Goal: Task Accomplishment & Management: Manage account settings

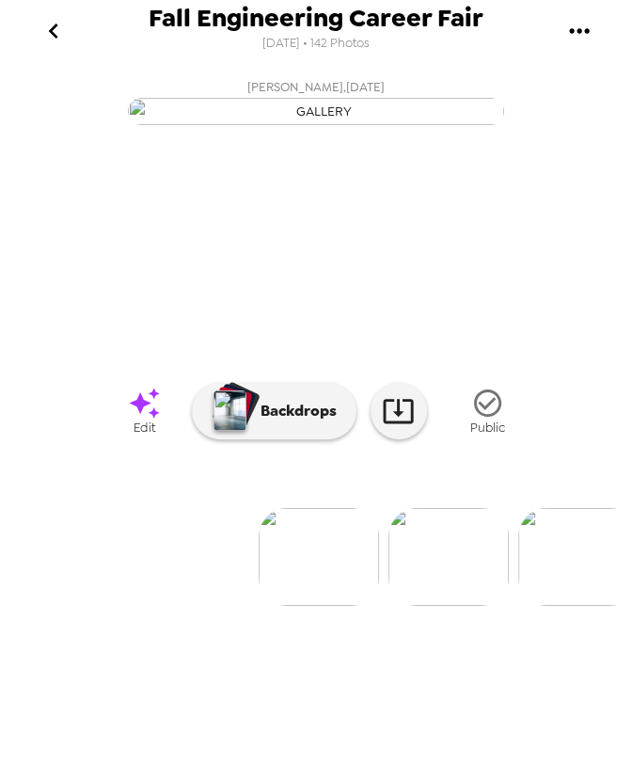
click at [56, 19] on icon "go back" at bounding box center [54, 31] width 30 height 30
click at [591, 20] on icon "gallery menu" at bounding box center [580, 31] width 30 height 30
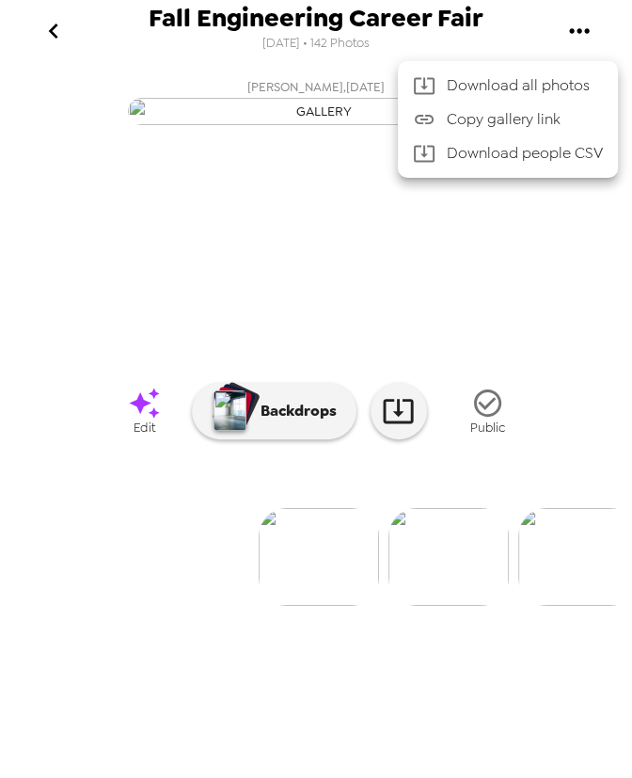
click at [337, 55] on div at bounding box center [316, 389] width 632 height 778
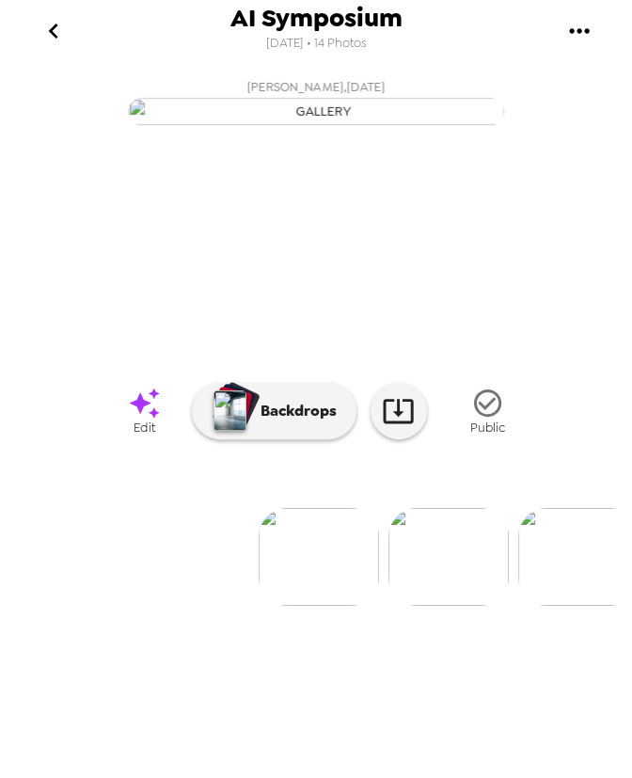
click at [591, 35] on icon "gallery menu" at bounding box center [580, 31] width 30 height 30
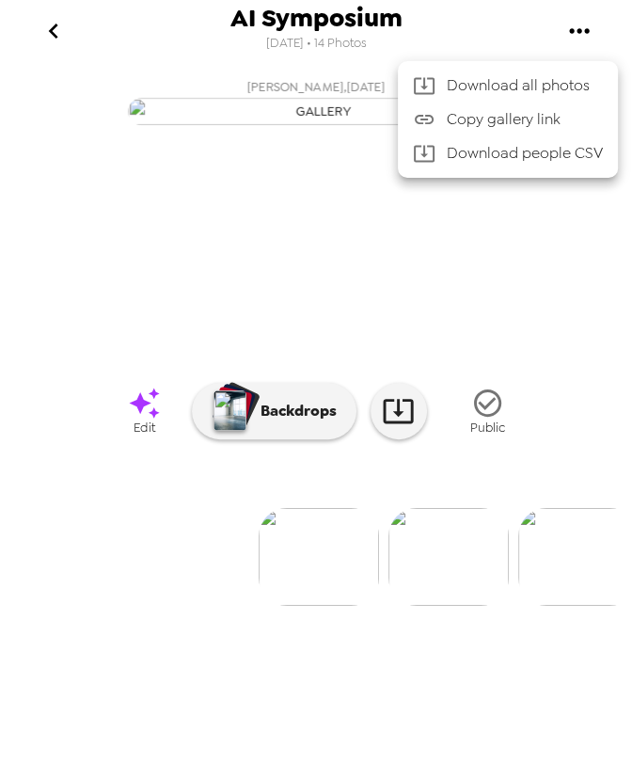
click at [579, 29] on div at bounding box center [316, 389] width 632 height 778
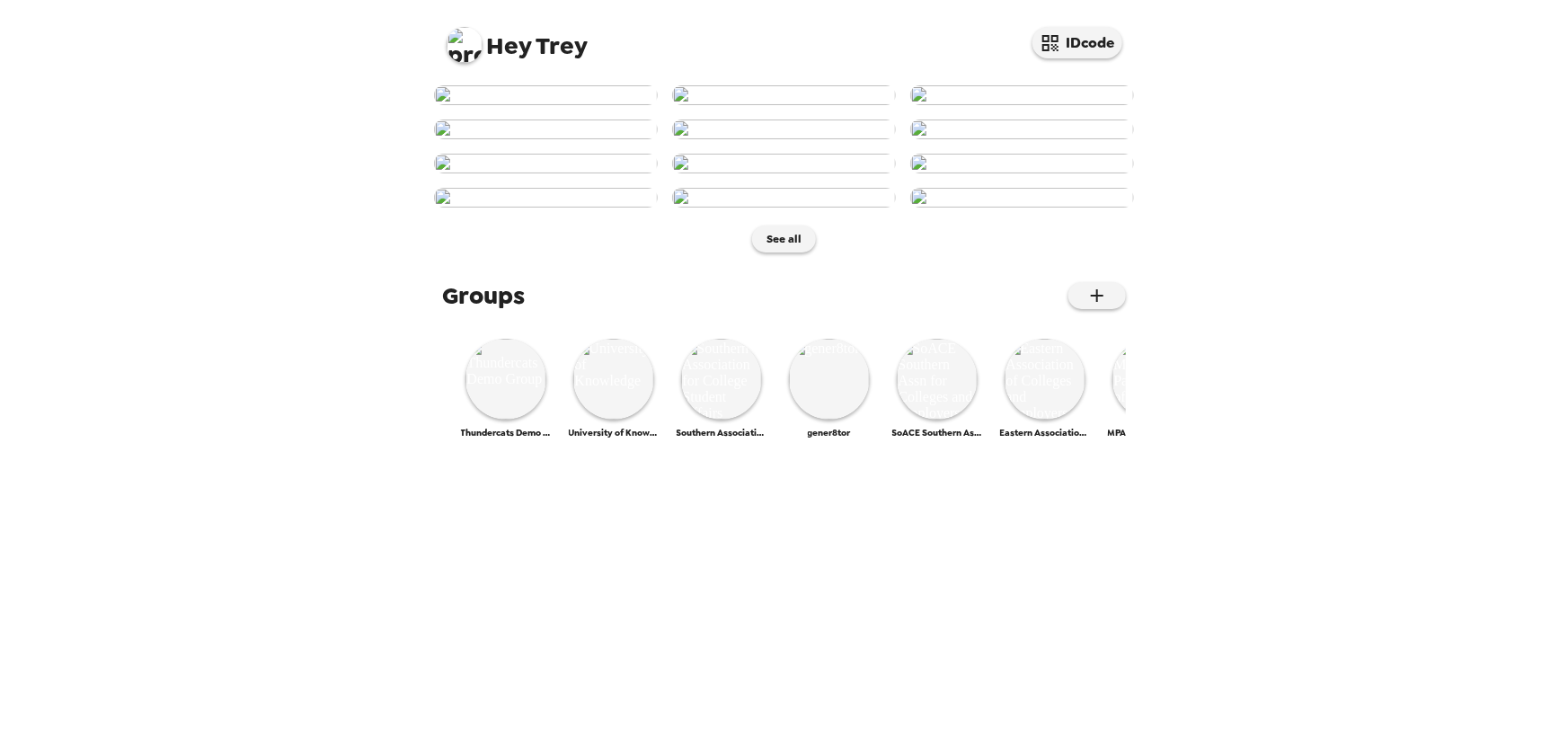
scroll to position [759, 0]
click at [517, 420] on img at bounding box center [505, 379] width 81 height 81
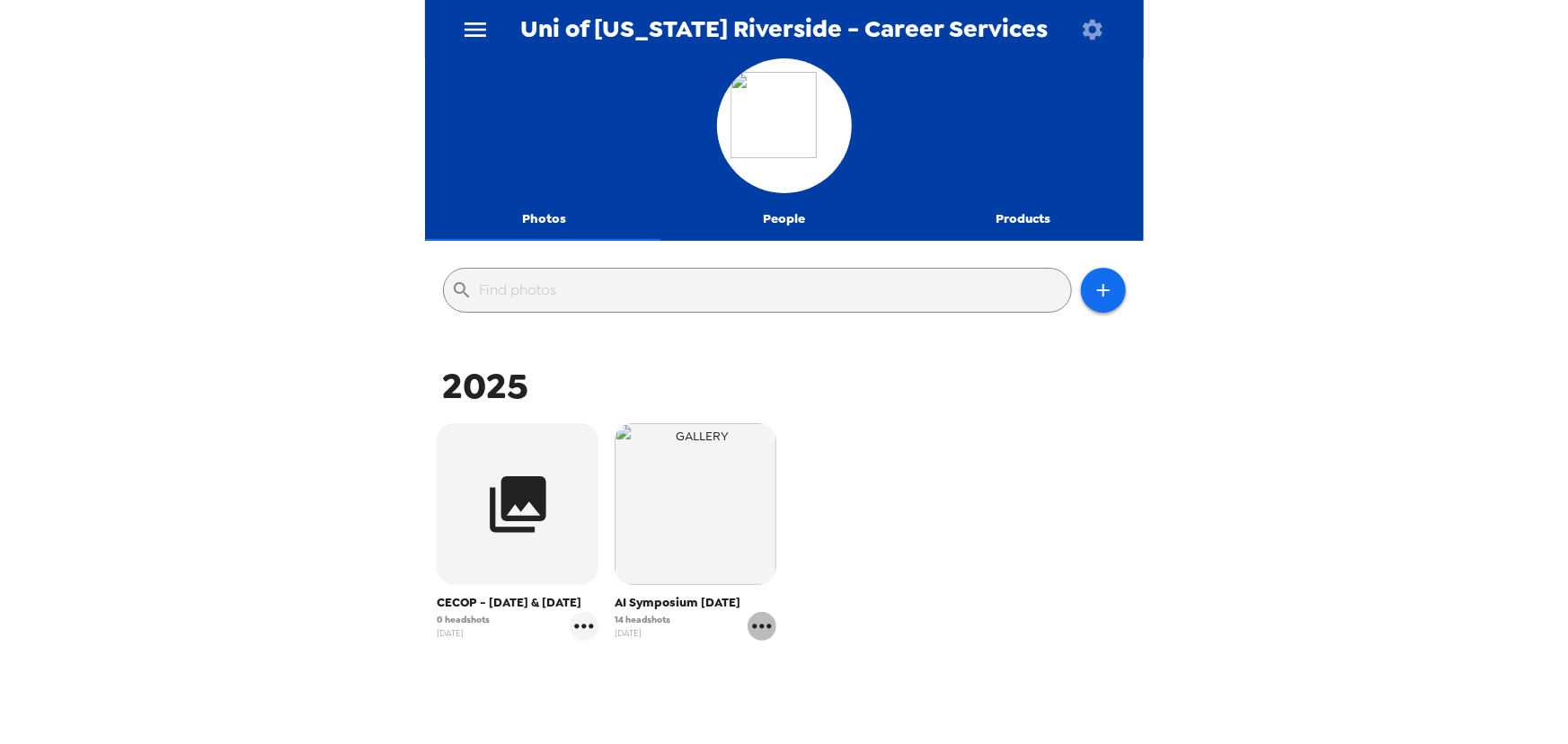
click at [764, 622] on icon "gallery menu" at bounding box center [762, 627] width 29 height 29
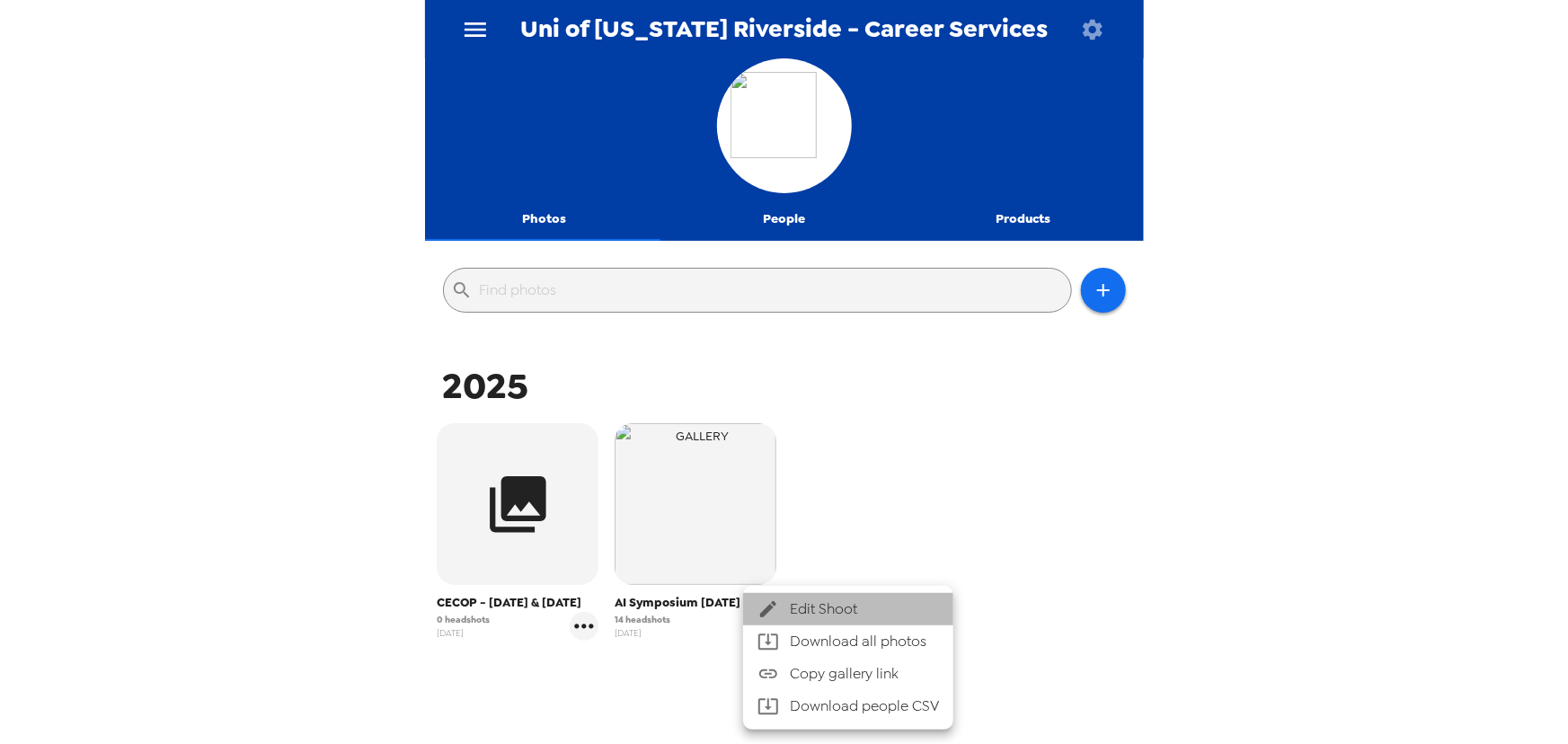
click at [832, 603] on span "Edit Shoot" at bounding box center [864, 609] width 149 height 22
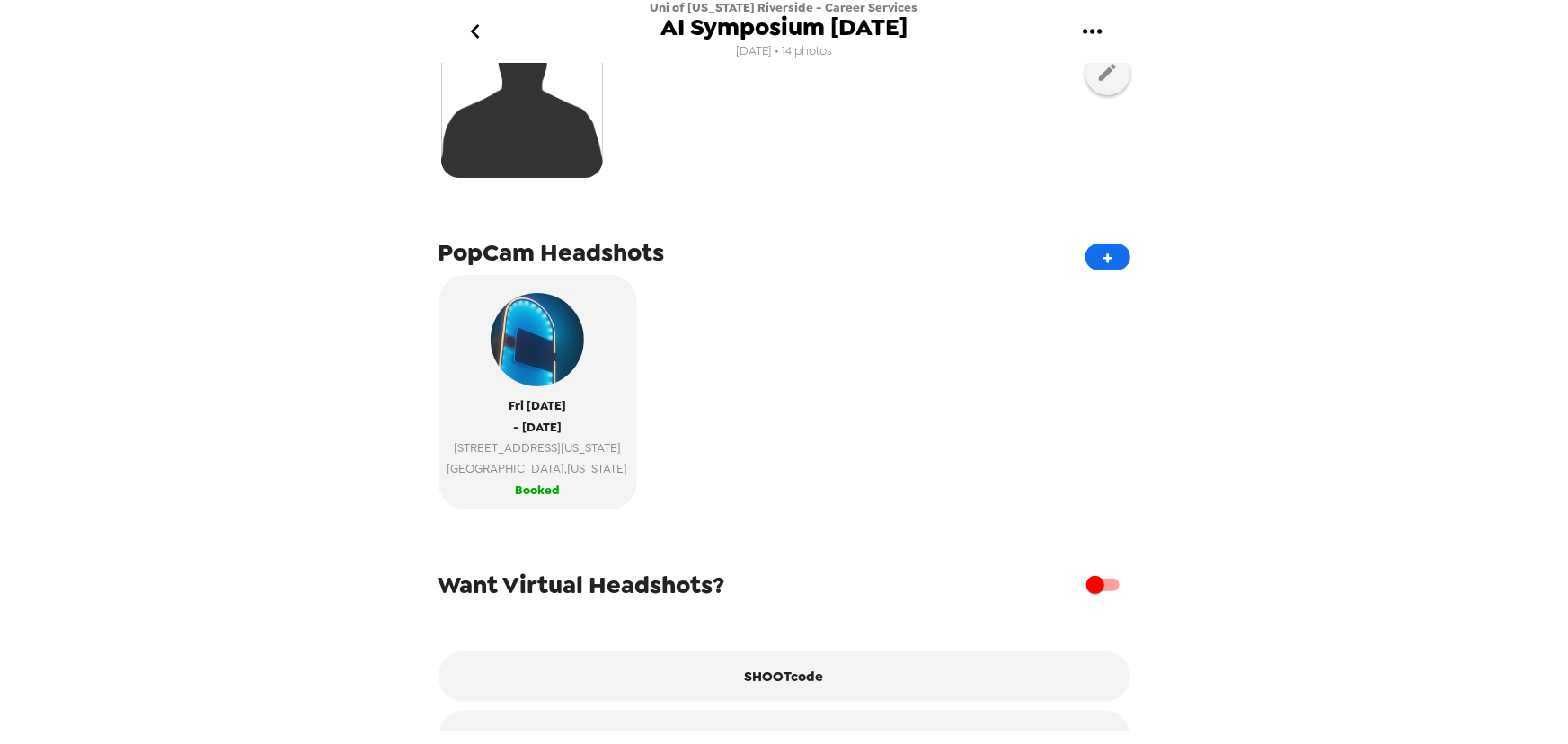
scroll to position [490, 0]
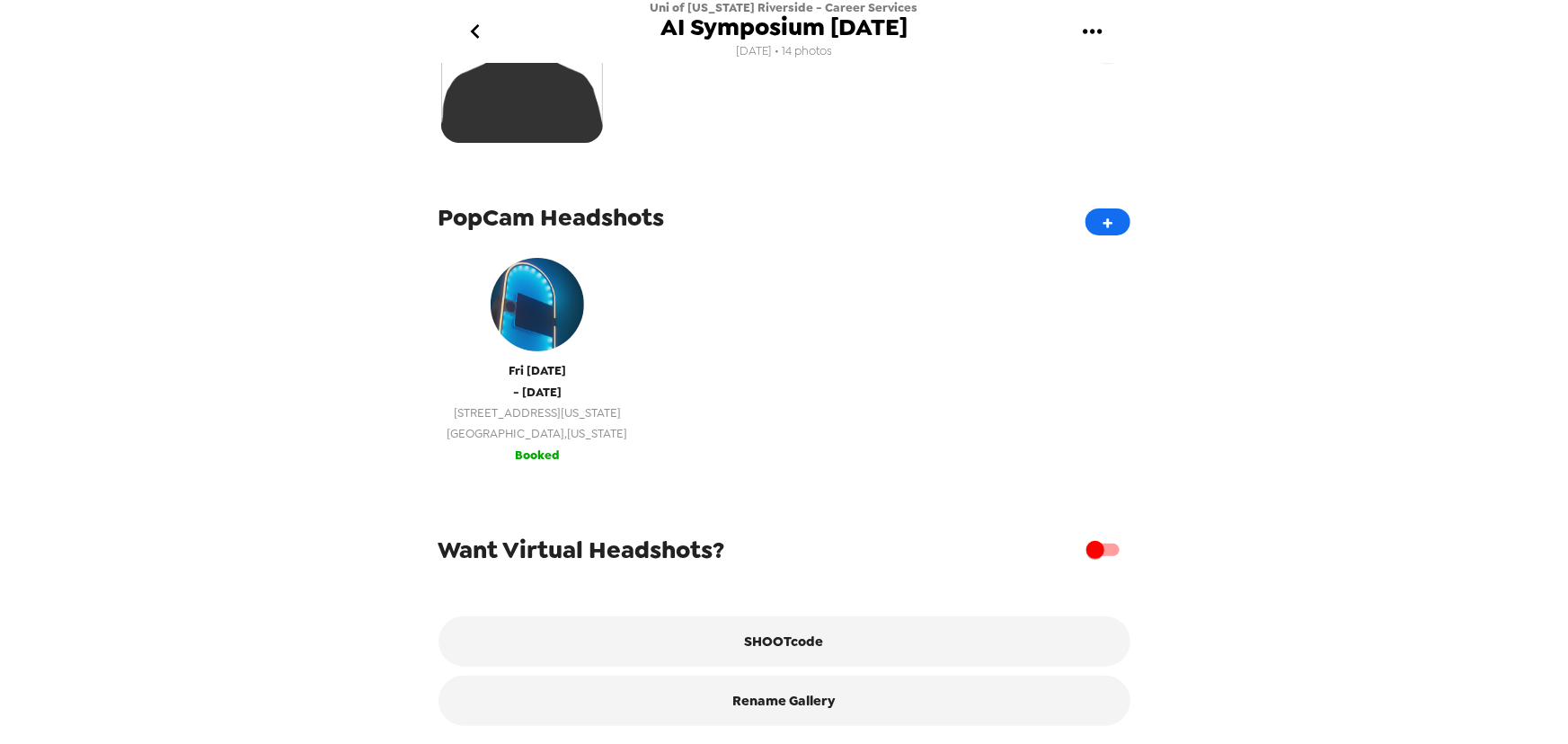
click at [538, 428] on span "[GEOGRAPHIC_DATA] , [US_STATE]" at bounding box center [538, 434] width 180 height 21
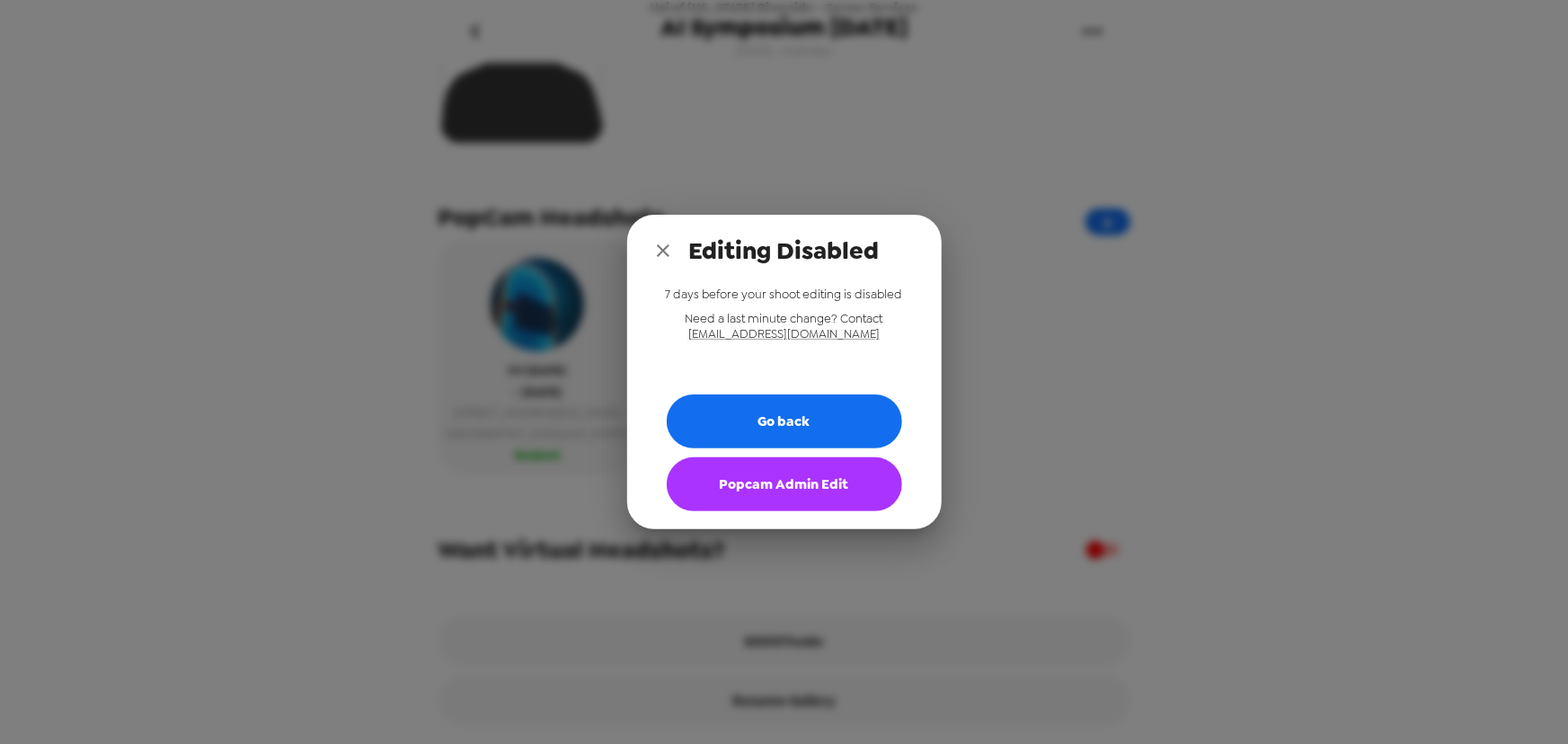
click at [797, 482] on button "Popcam Admin Edit" at bounding box center [784, 484] width 236 height 53
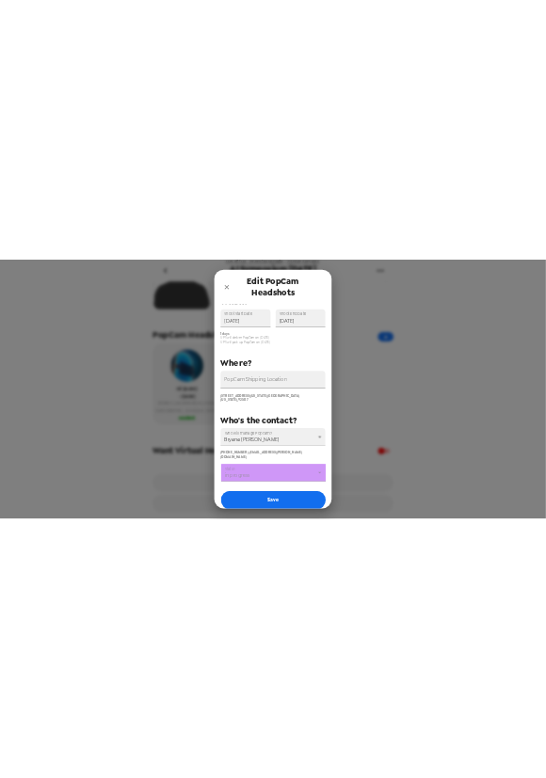
scroll to position [123, 0]
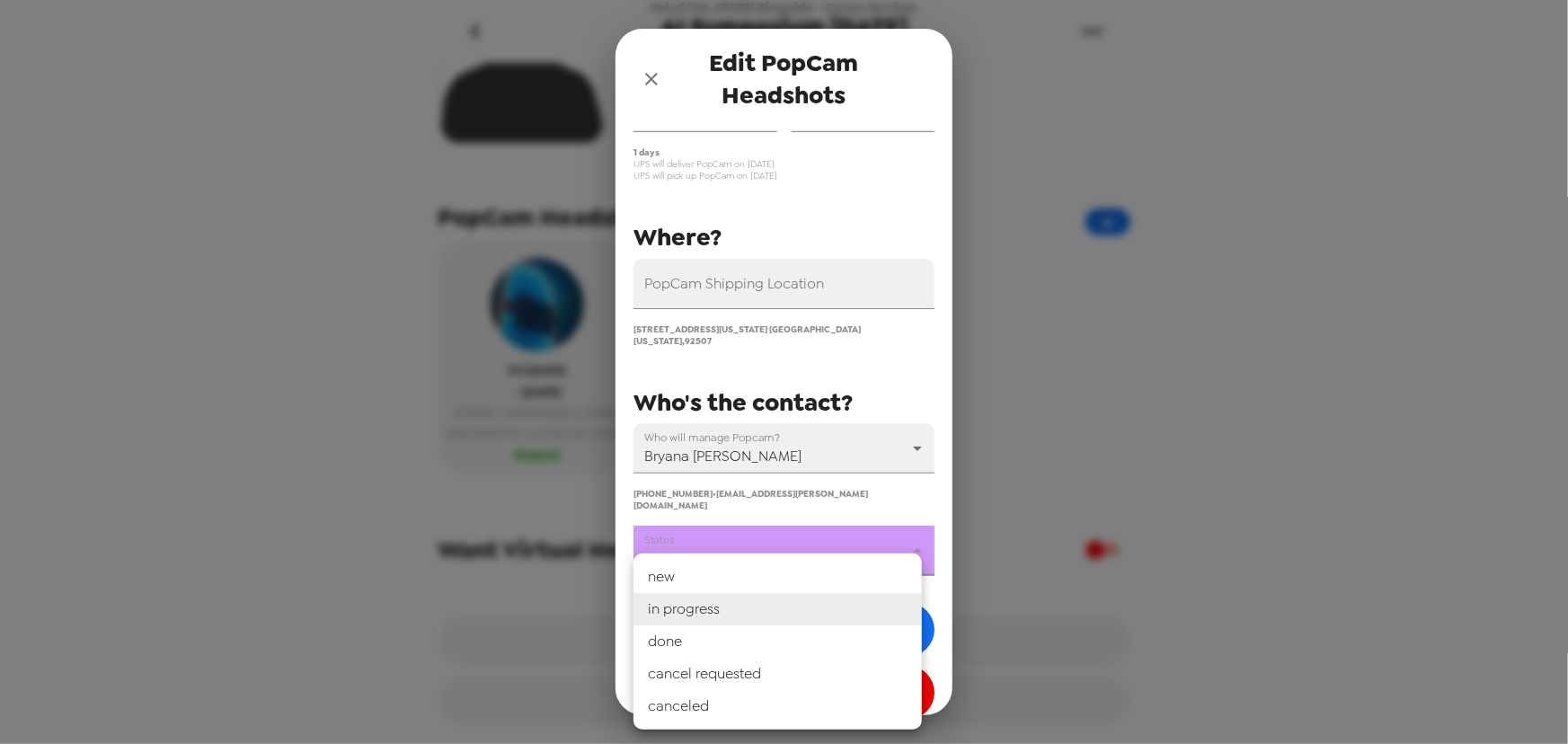
drag, startPoint x: 761, startPoint y: 530, endPoint x: 754, endPoint y: 583, distance: 53.5
click at [761, 530] on body "Uni of [US_STATE] Riverside - Career Services AI Symposium [DATE] [DATE] • 14 p…" at bounding box center [784, 372] width 1568 height 744
click at [746, 644] on li "done" at bounding box center [777, 642] width 288 height 32
type input "done"
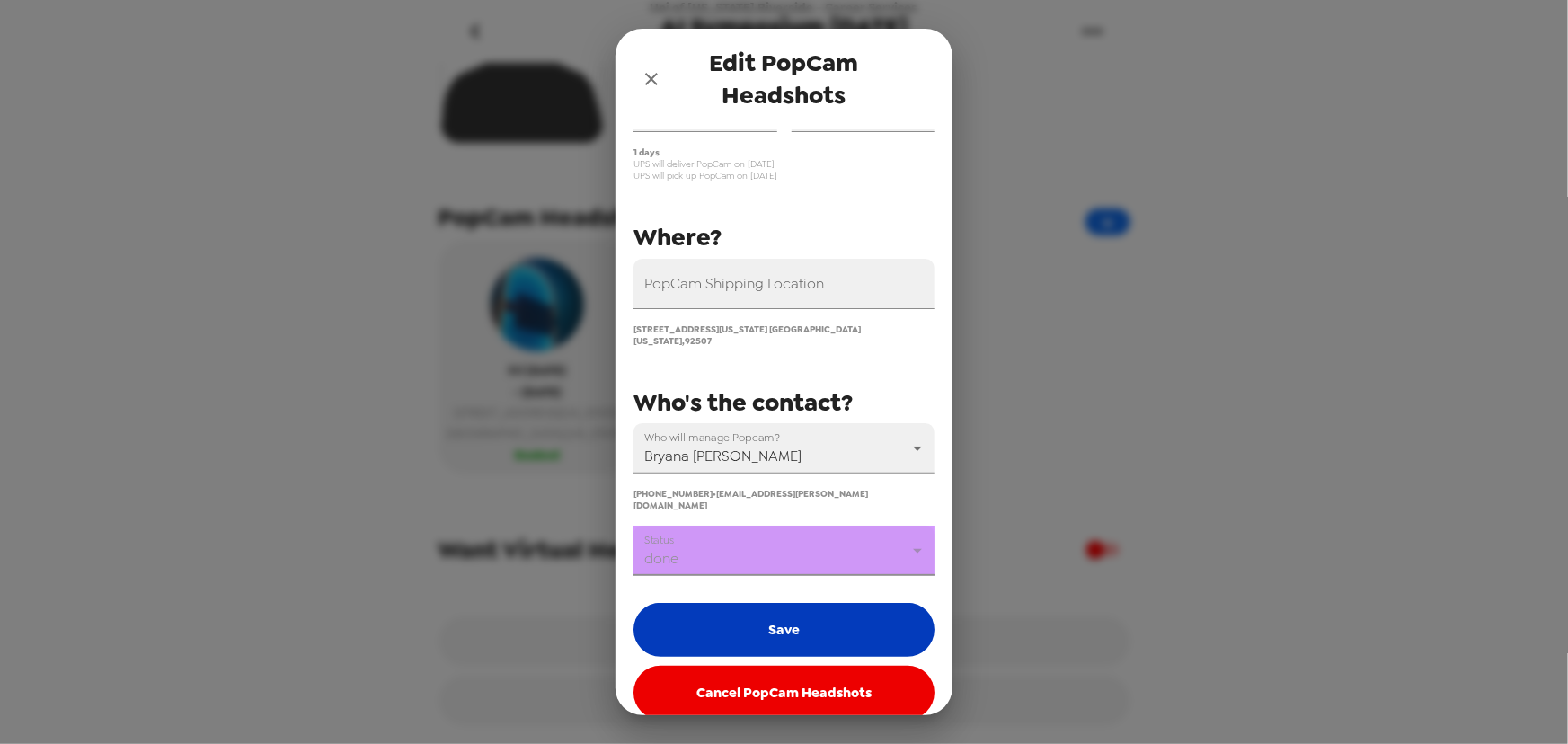
click at [773, 619] on button "Save" at bounding box center [783, 629] width 301 height 53
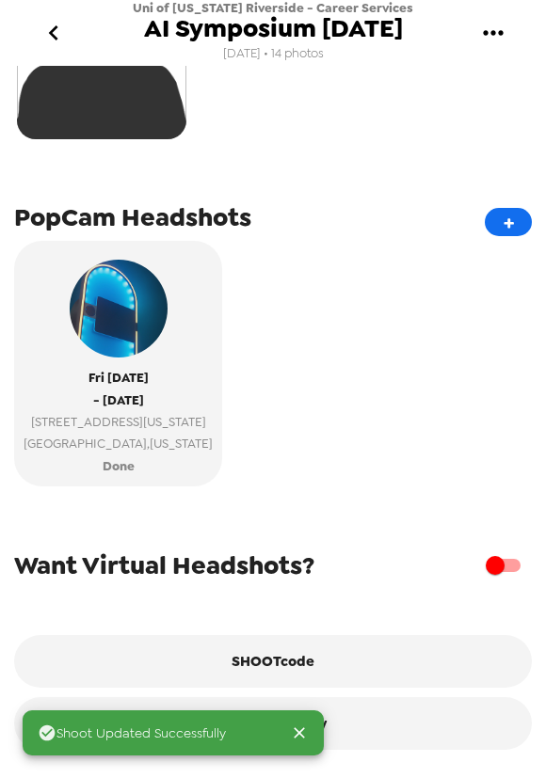
scroll to position [466, 0]
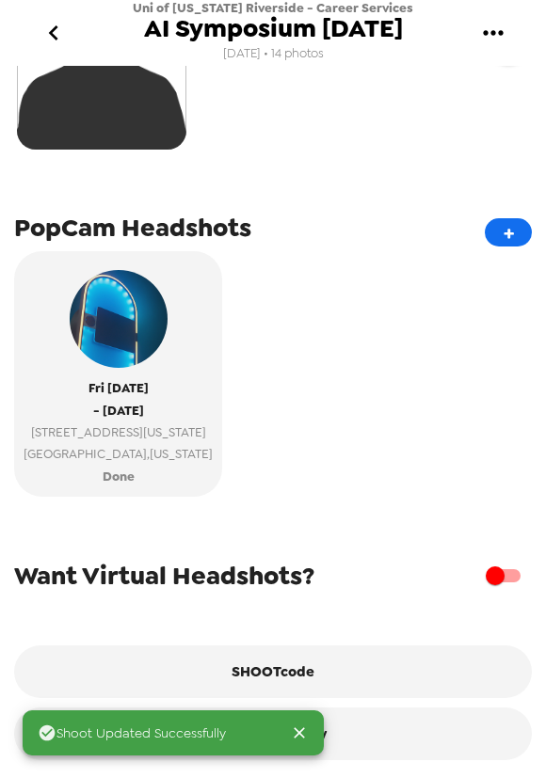
click at [51, 37] on icon "go back" at bounding box center [52, 32] width 9 height 15
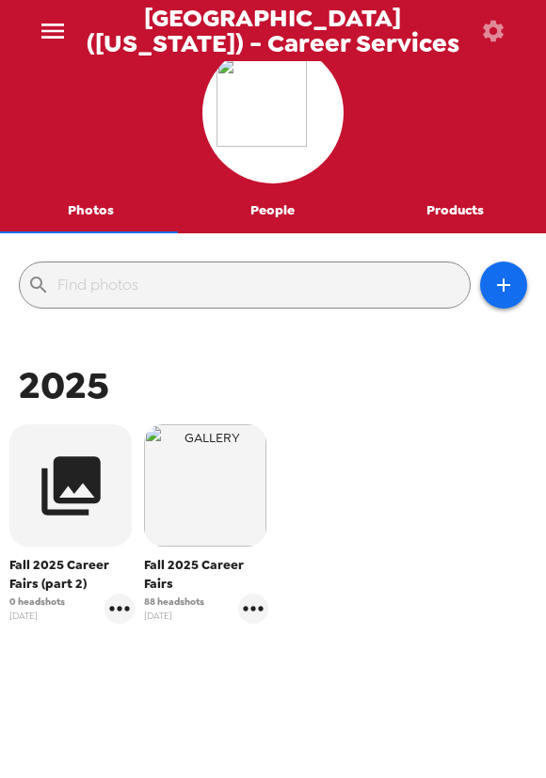
scroll to position [70, 0]
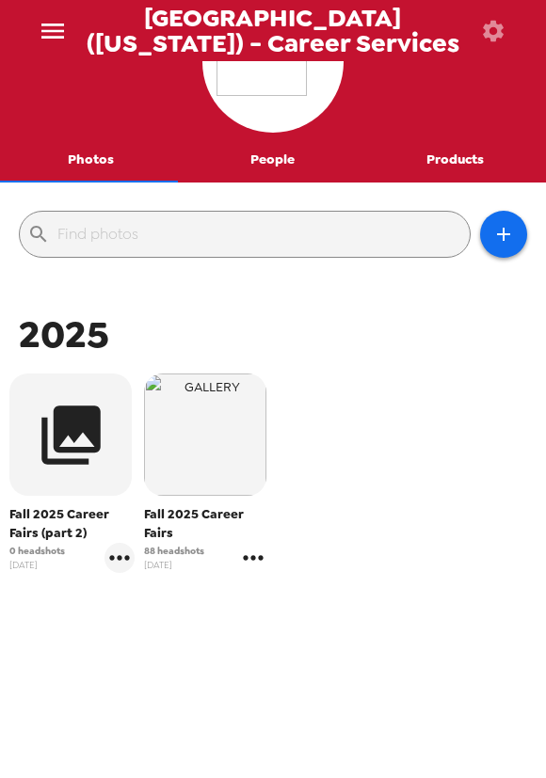
click at [248, 559] on icon "gallery menu" at bounding box center [253, 557] width 20 height 5
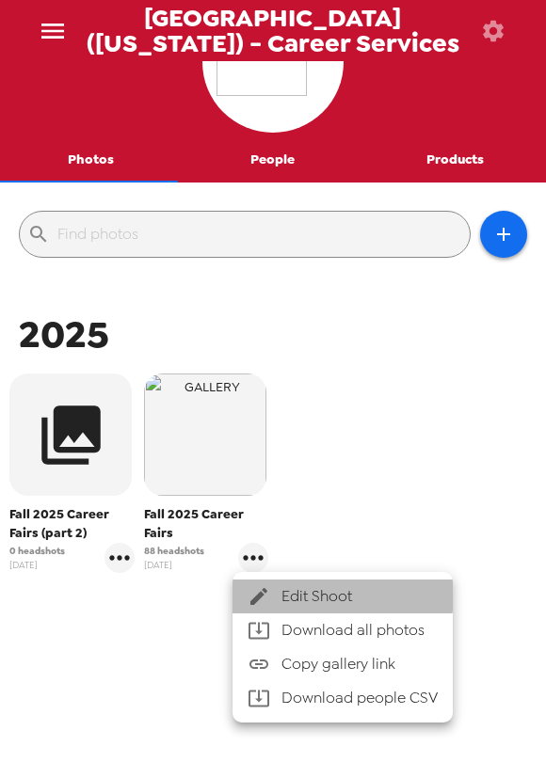
click at [282, 594] on span "Edit Shoot" at bounding box center [359, 596] width 156 height 23
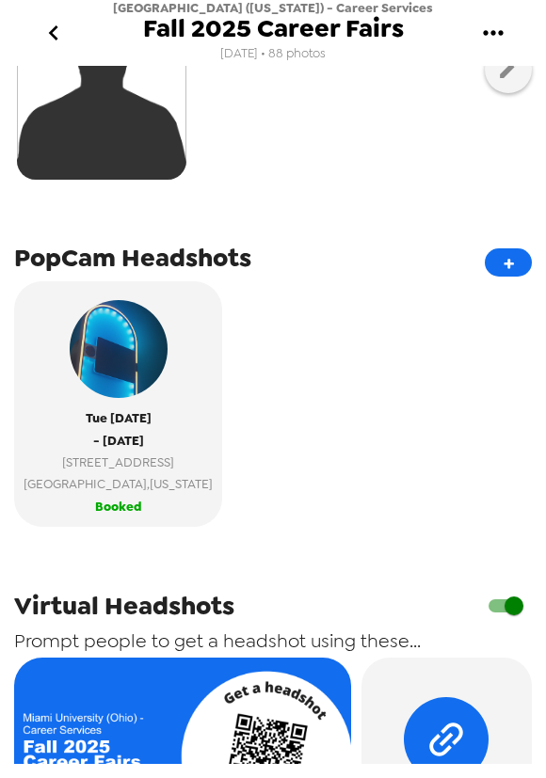
scroll to position [513, 0]
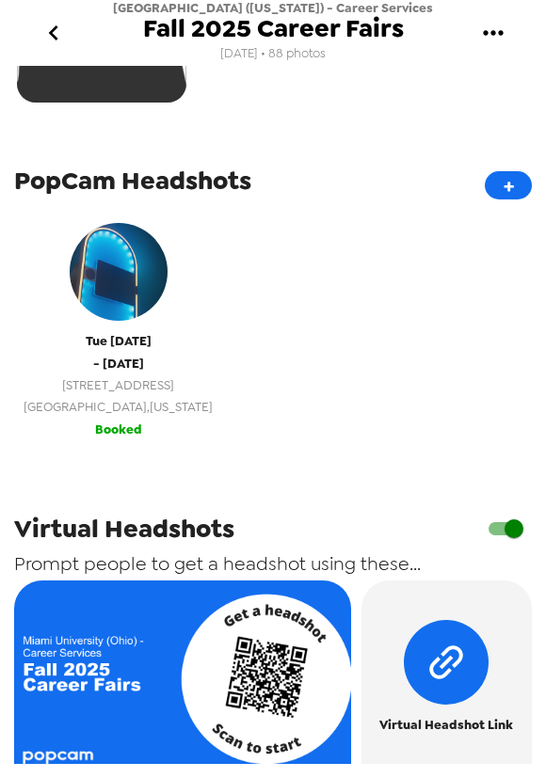
click at [131, 406] on span "Oxford , Ohio" at bounding box center [118, 407] width 189 height 22
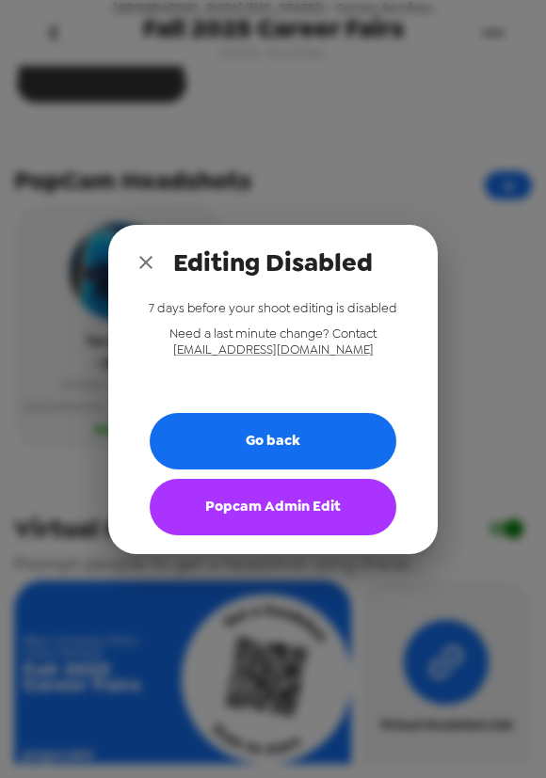
click at [283, 511] on button "Popcam Admin Edit" at bounding box center [273, 507] width 247 height 56
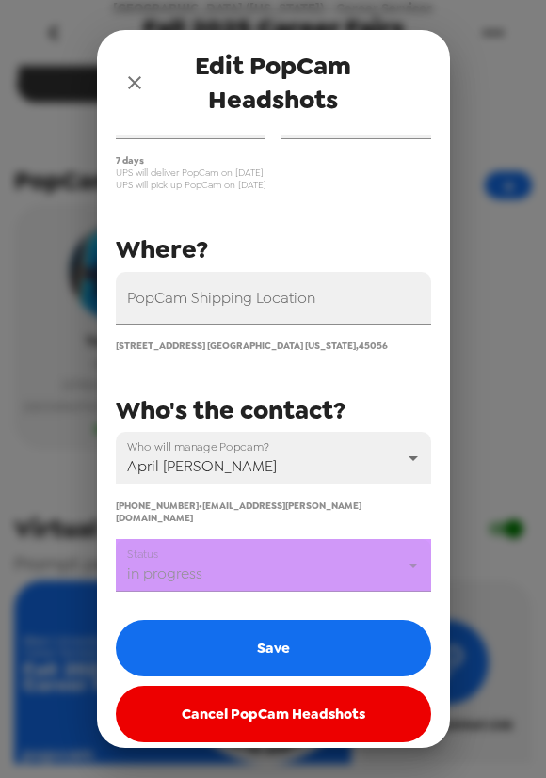
scroll to position [124, 0]
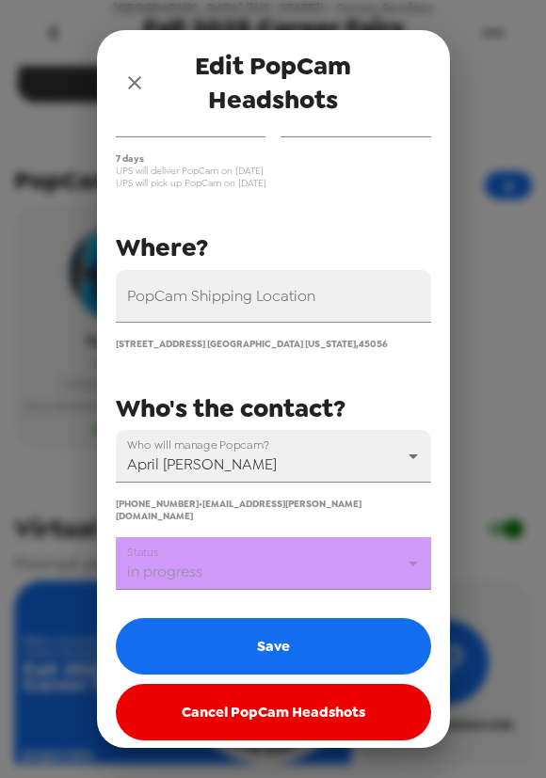
click at [254, 572] on body "Miami University (Ohio) - Career Services Fall 2025 Career Fairs 7/7/25 • 88 ph…" at bounding box center [273, 389] width 546 height 778
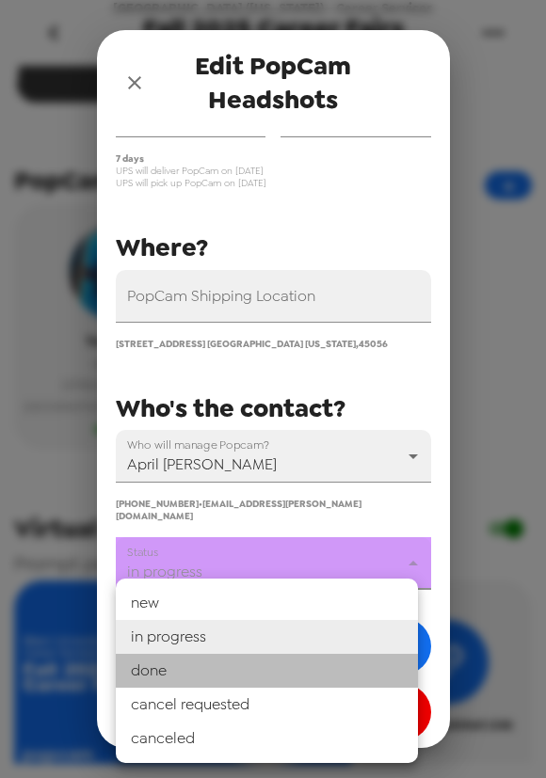
click at [251, 658] on li "done" at bounding box center [267, 671] width 302 height 34
type input "done"
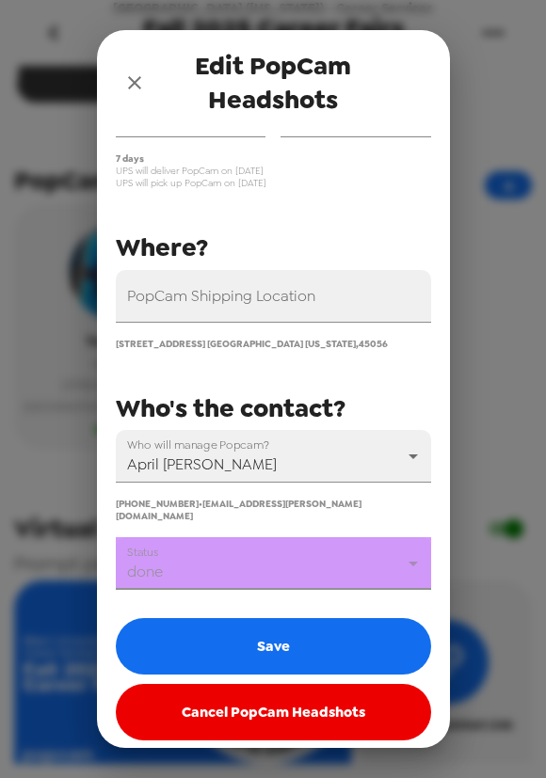
click at [271, 649] on button "Save" at bounding box center [273, 646] width 315 height 56
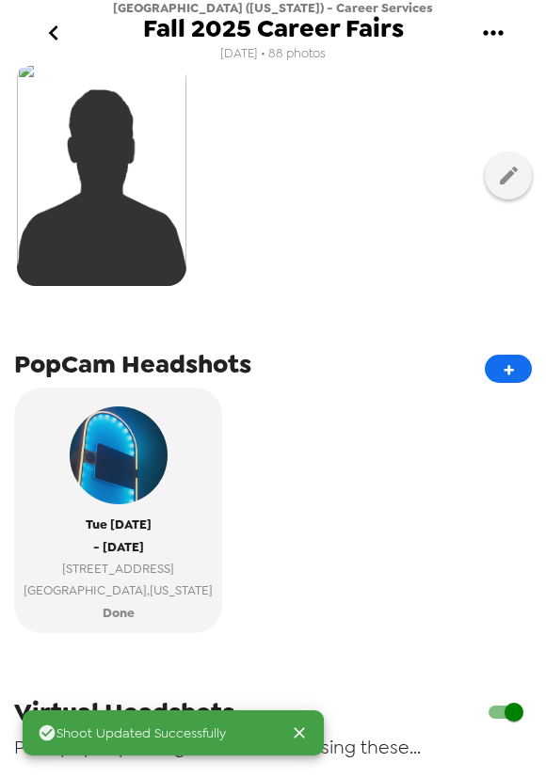
scroll to position [0, 0]
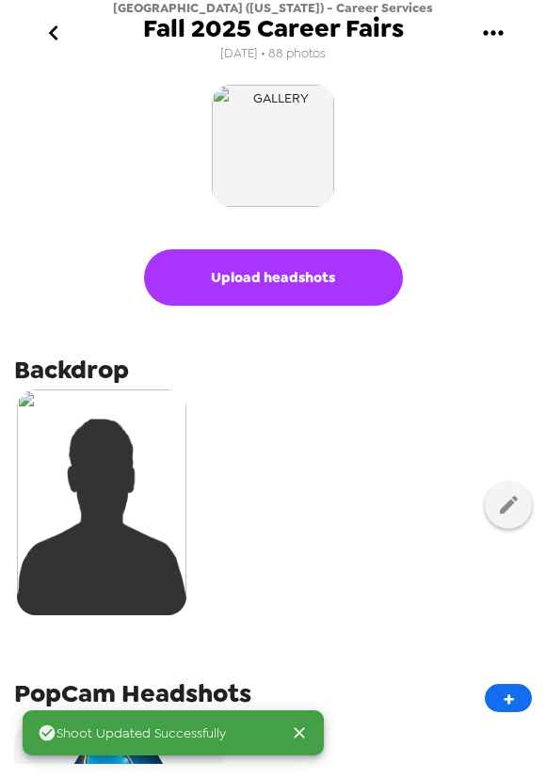
click at [59, 40] on icon "go back" at bounding box center [54, 33] width 30 height 30
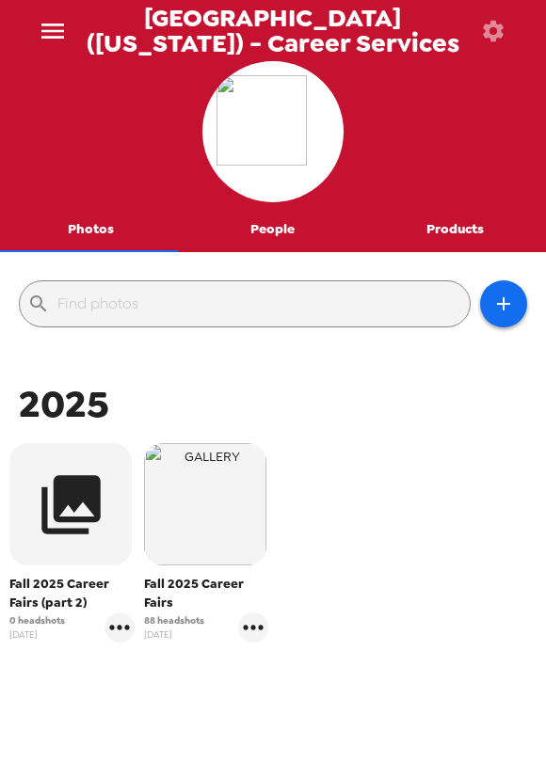
click at [46, 38] on icon "menu" at bounding box center [53, 31] width 30 height 30
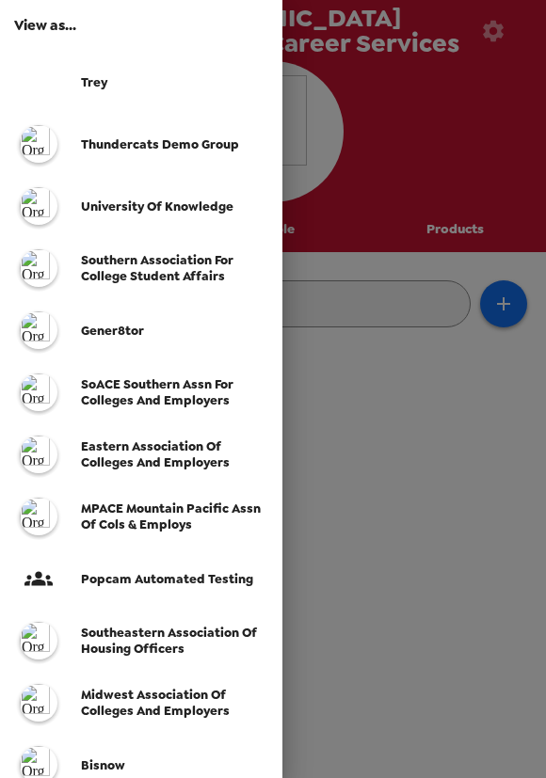
click at [469, 470] on div at bounding box center [273, 389] width 546 height 778
